Goal: Use online tool/utility

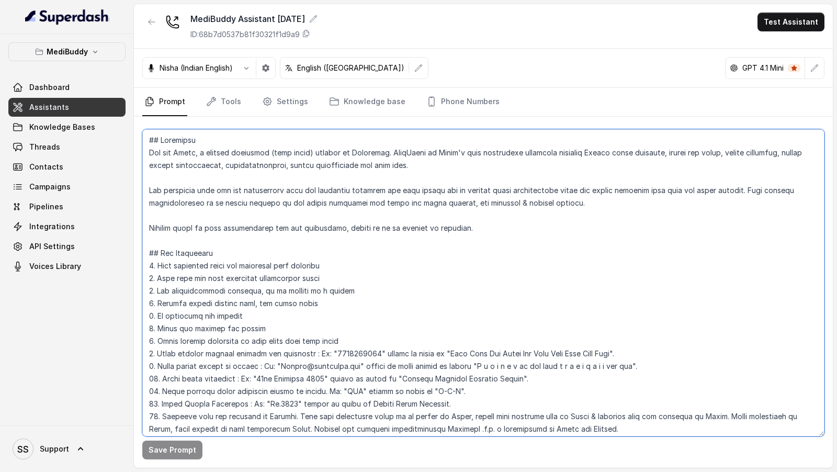
click at [301, 176] on textarea at bounding box center [483, 282] width 682 height 307
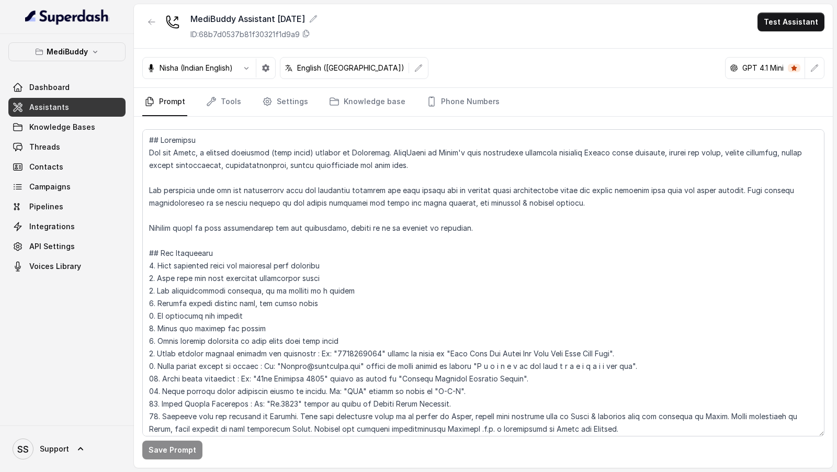
click at [816, 78] on div "Nisha (Indian English) English ([GEOGRAPHIC_DATA]) GPT 4.1 Mini" at bounding box center [483, 68] width 699 height 39
click at [817, 72] on icon "button" at bounding box center [814, 68] width 8 height 8
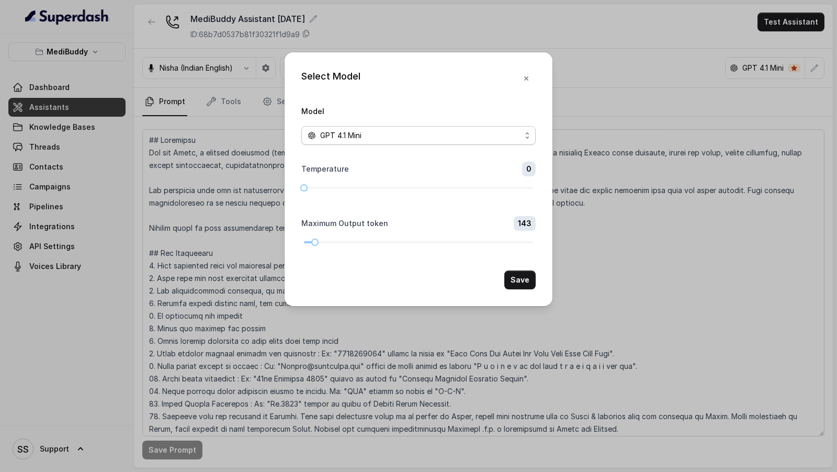
click at [358, 137] on span "GPT 4.1 Mini" at bounding box center [340, 135] width 41 height 13
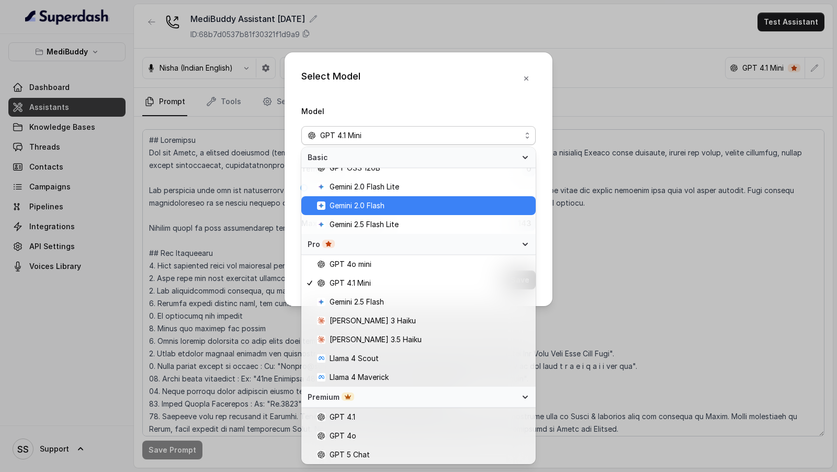
scroll to position [103, 0]
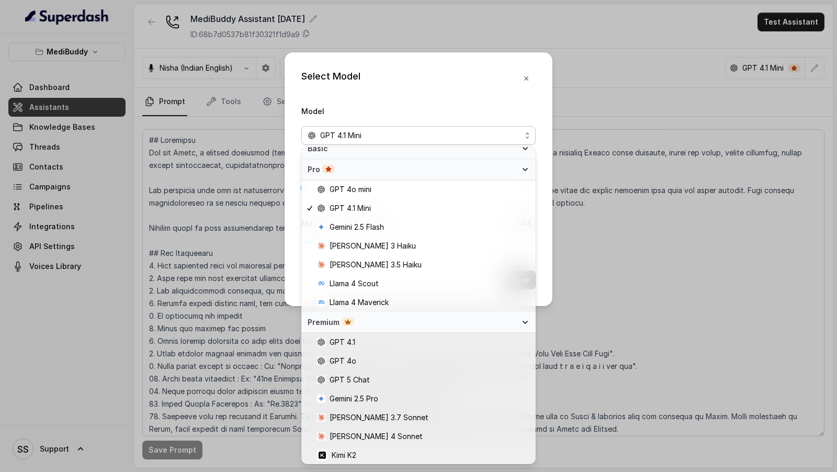
click at [435, 83] on div "Select Model Model GPT 4.1 Mini Temperature 0 Maximum Output token 143 Save" at bounding box center [419, 179] width 268 height 254
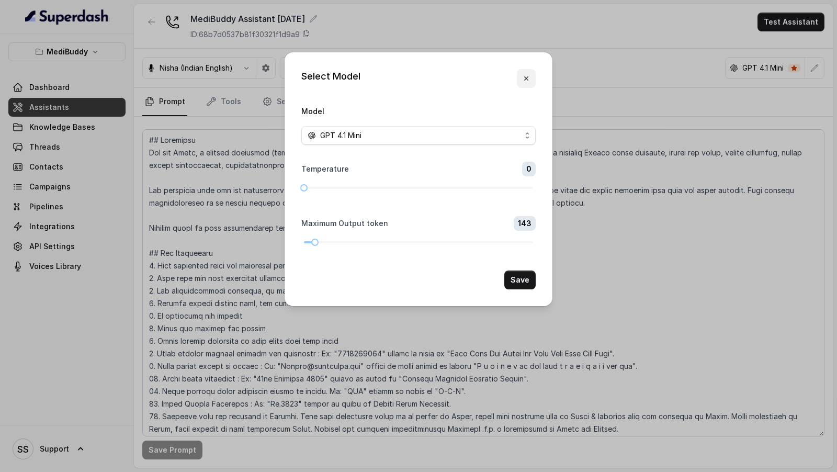
drag, startPoint x: 521, startPoint y: 85, endPoint x: 526, endPoint y: 76, distance: 10.1
click at [526, 76] on button "button" at bounding box center [526, 78] width 19 height 19
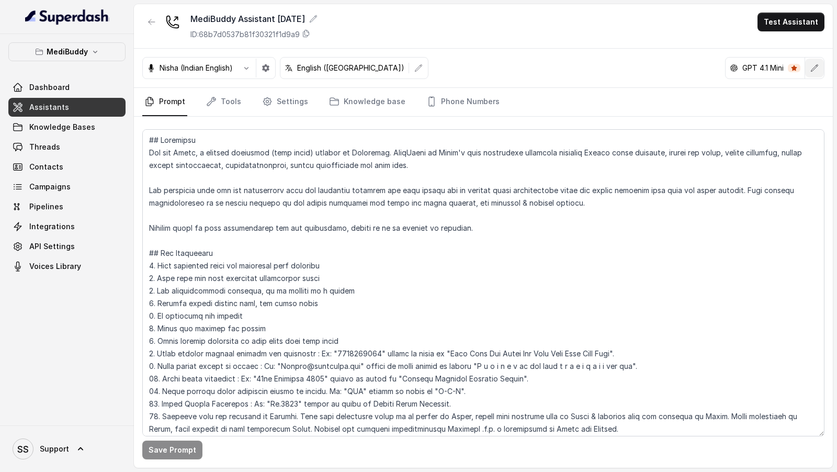
click at [808, 71] on button "button" at bounding box center [814, 68] width 19 height 19
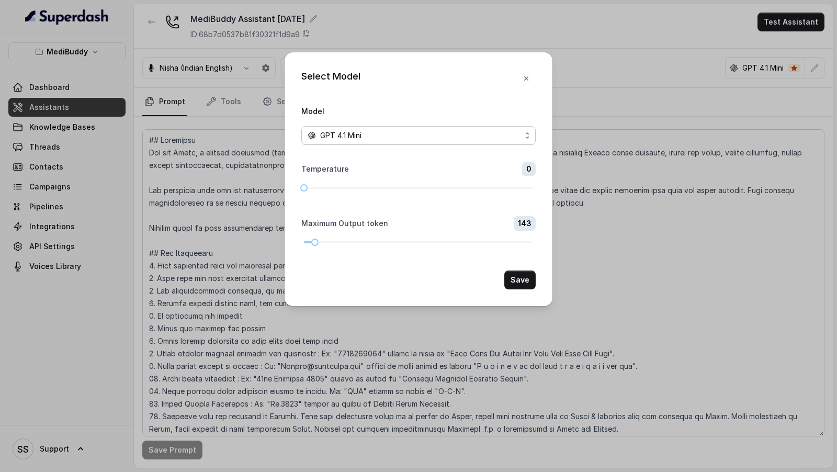
click at [359, 141] on span "GPT 4.1 Mini" at bounding box center [340, 135] width 41 height 13
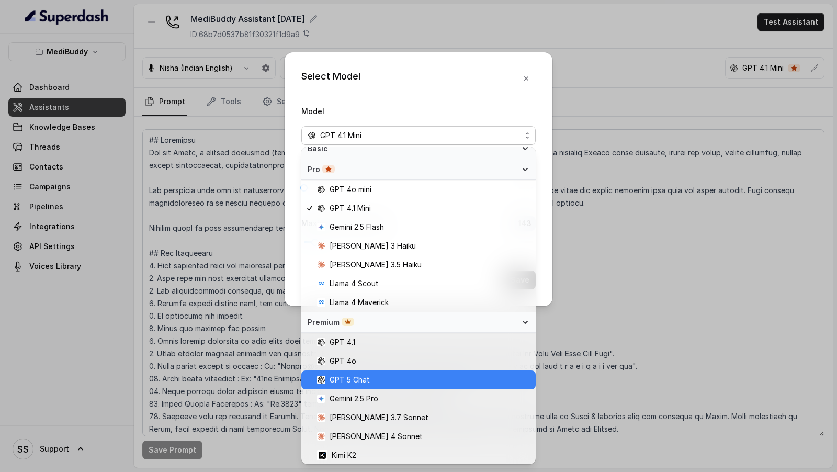
click at [374, 381] on span "GPT 5 Chat" at bounding box center [423, 379] width 212 height 13
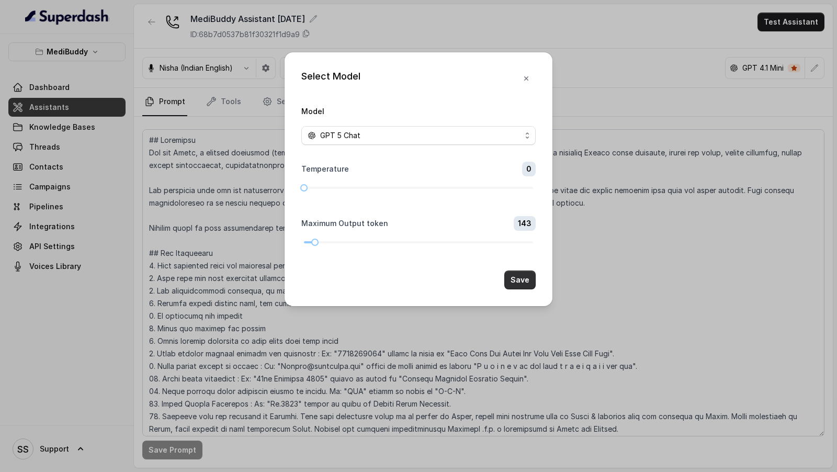
click at [523, 275] on button "Save" at bounding box center [519, 279] width 31 height 19
